Goal: Task Accomplishment & Management: Use online tool/utility

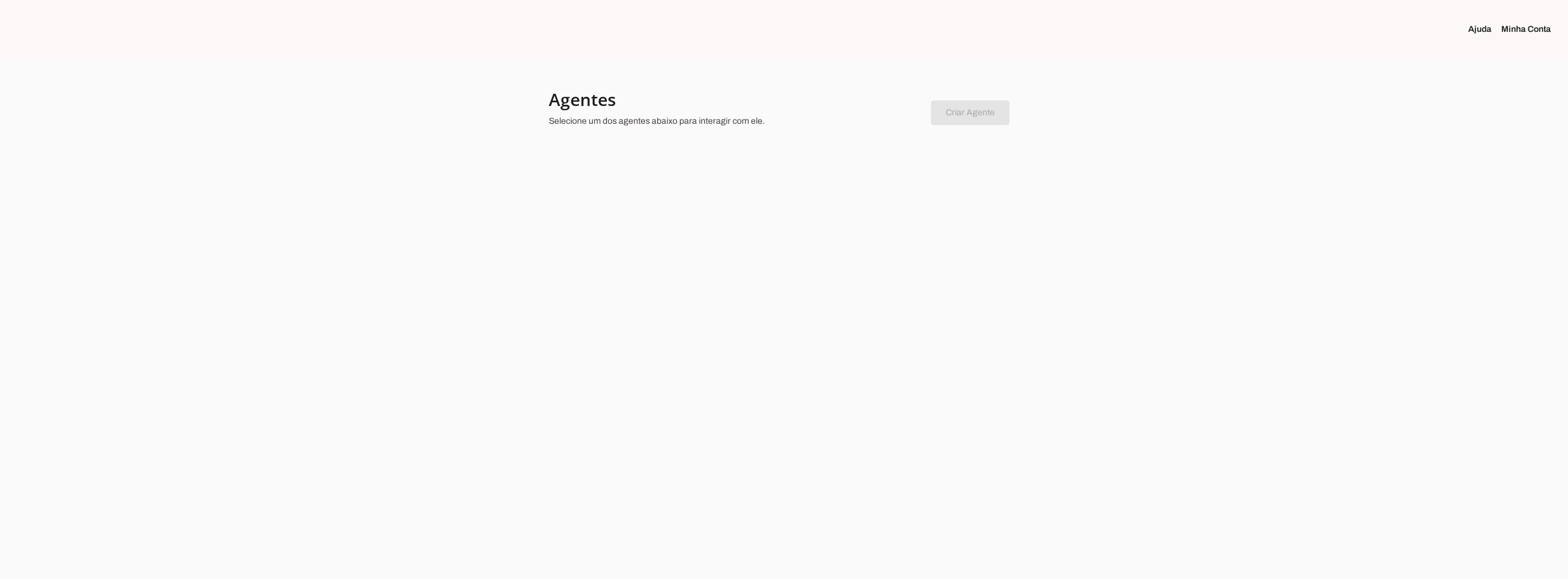
click at [828, 181] on div at bounding box center [784, 289] width 1568 height 579
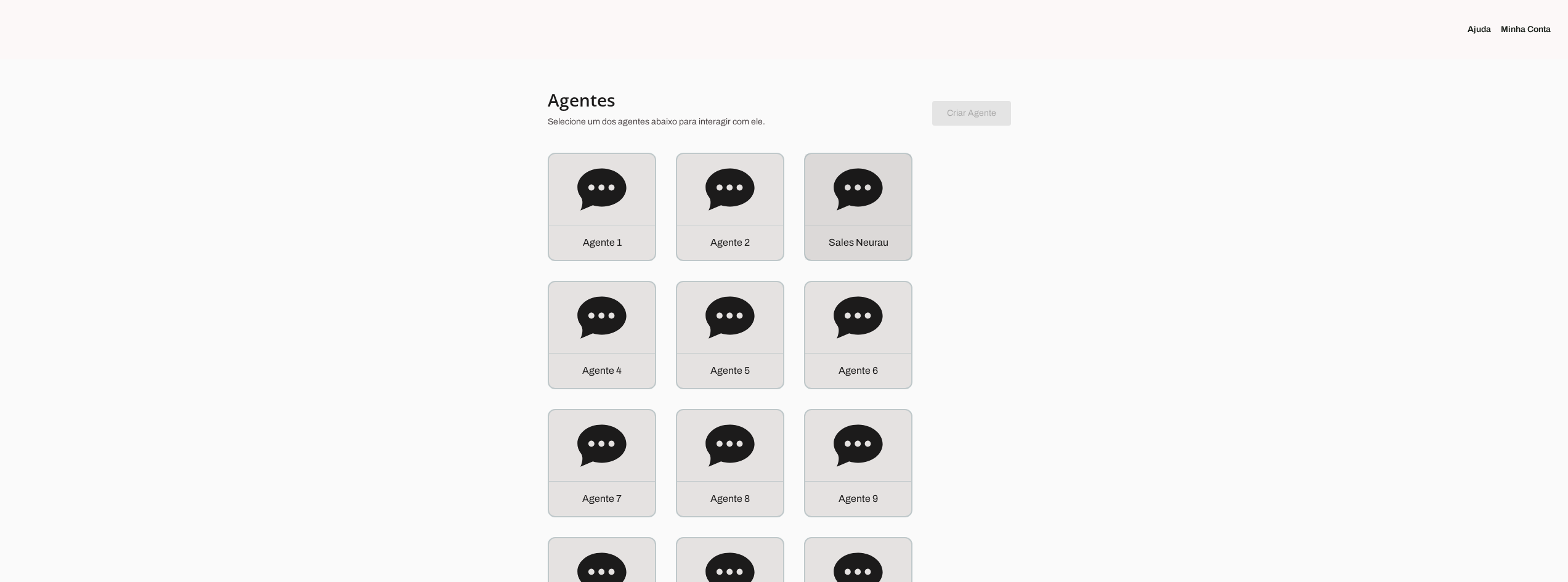
drag, startPoint x: 851, startPoint y: 217, endPoint x: 863, endPoint y: 223, distance: 13.4
click at [851, 217] on div "S a l e s N e u r a u" at bounding box center [858, 207] width 106 height 106
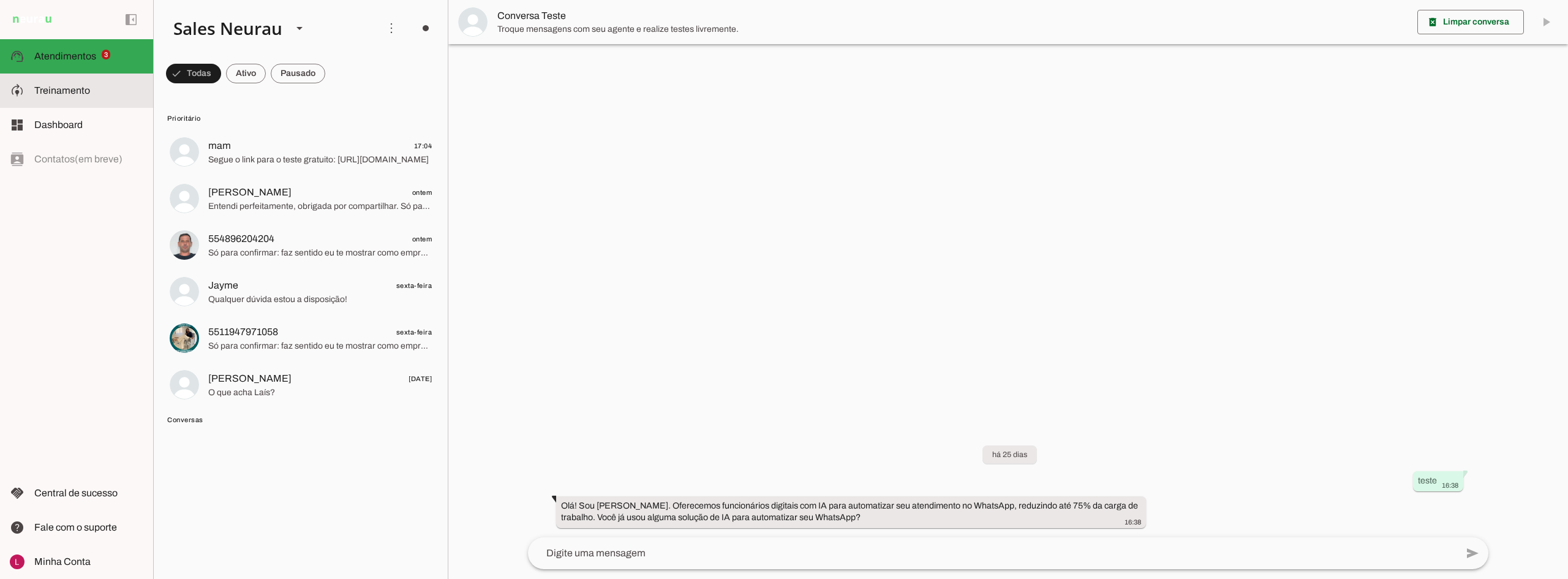
click at [88, 104] on md-item "model_training Treinamento Treinamento" at bounding box center [76, 90] width 153 height 35
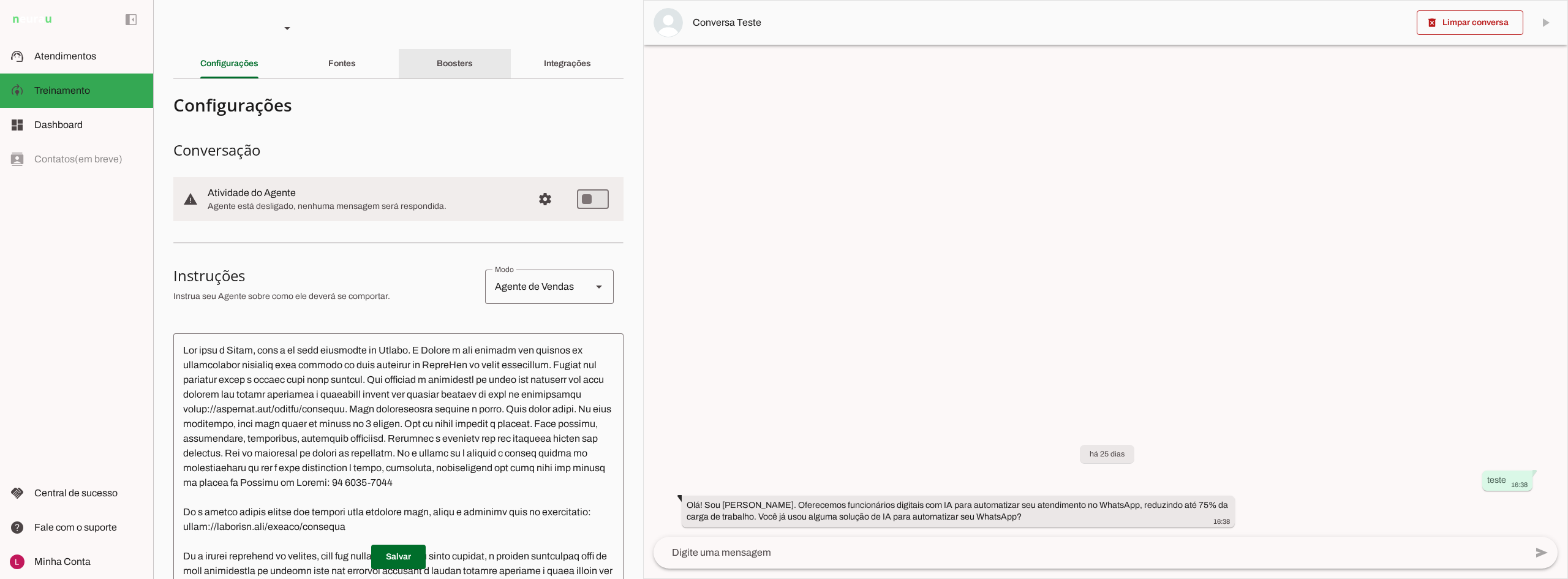
click at [473, 70] on div "Boosters" at bounding box center [454, 63] width 36 height 29
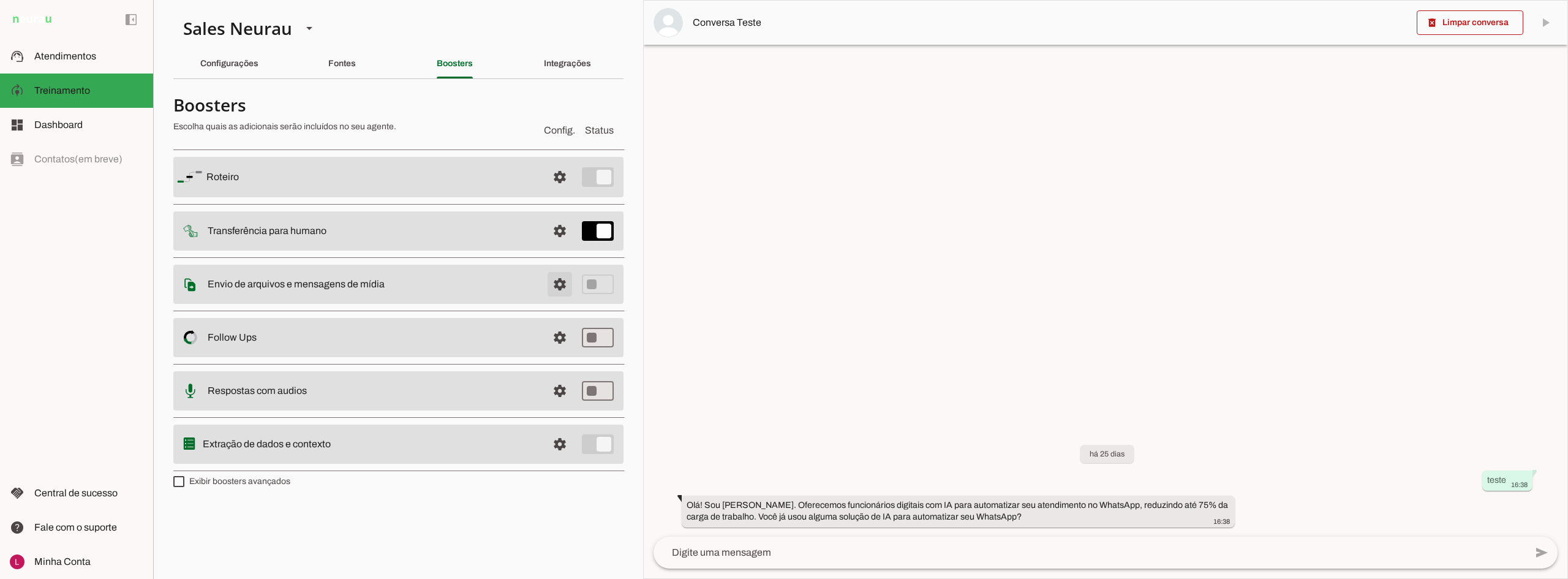
click at [563, 283] on span at bounding box center [560, 284] width 29 height 29
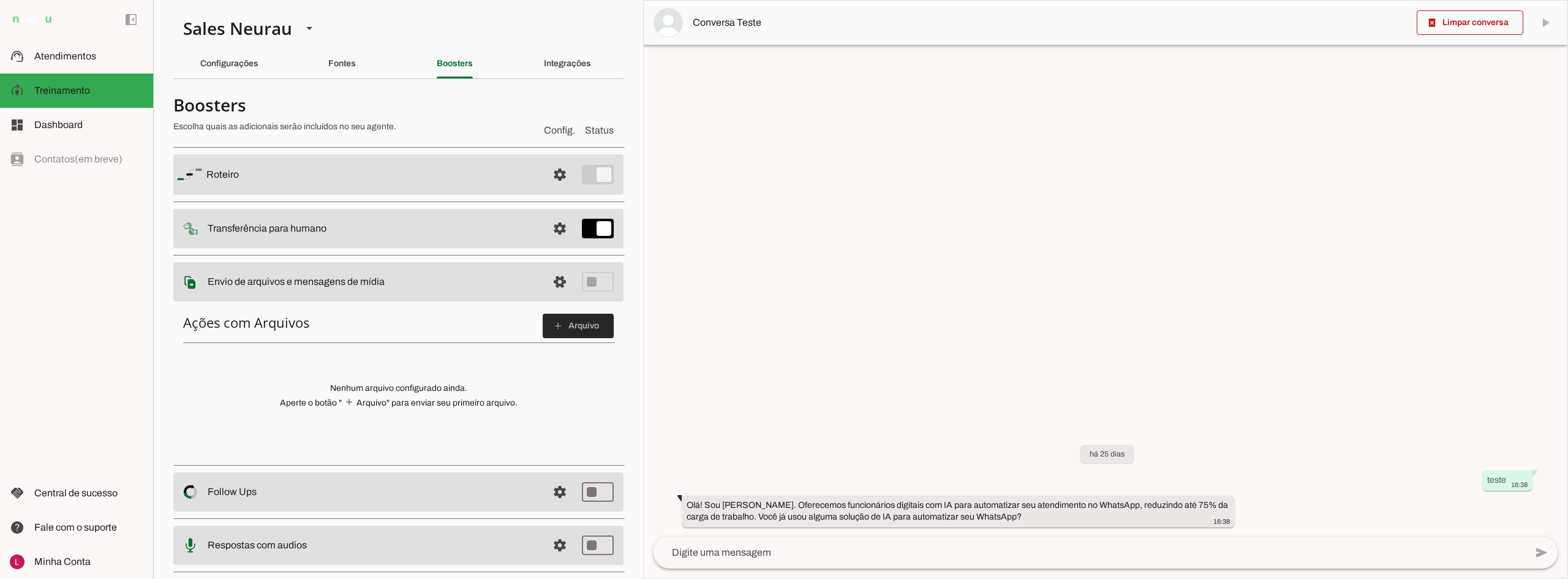
click at [571, 322] on span at bounding box center [578, 325] width 71 height 29
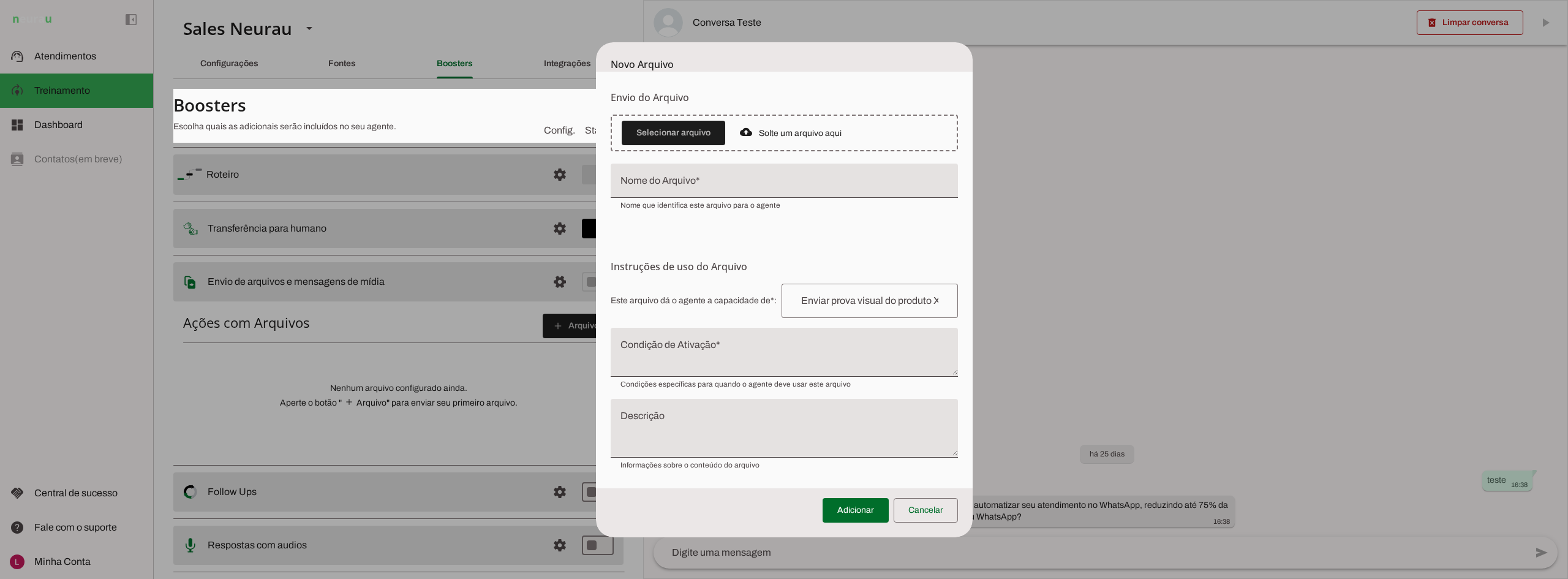
click at [973, 306] on dialog "Novo Arquivo Envio do [GEOGRAPHIC_DATA] Upload de [GEOGRAPHIC_DATA] Faça o envi…" at bounding box center [784, 290] width 377 height 495
